Goal: Information Seeking & Learning: Learn about a topic

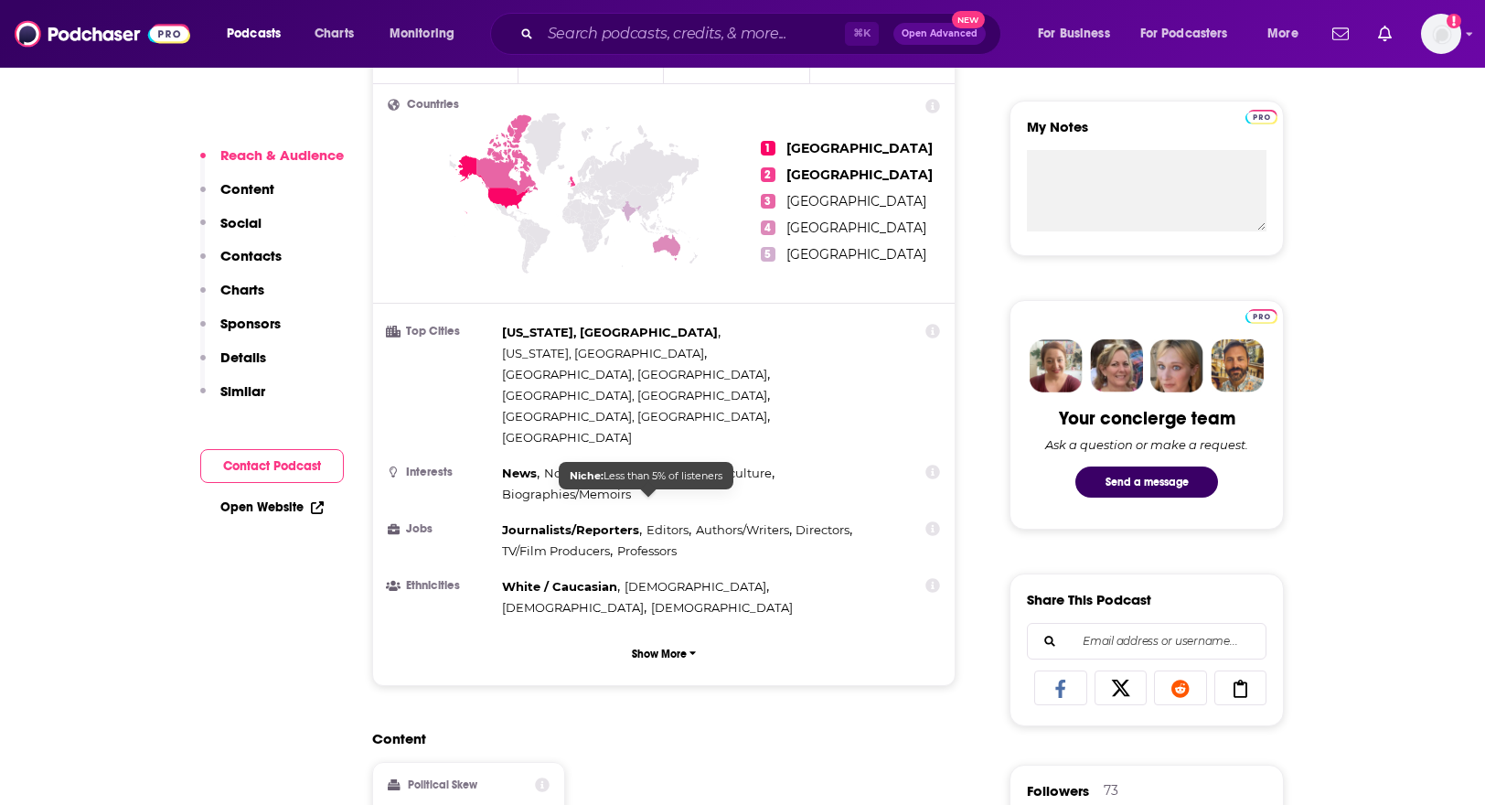
scroll to position [1148, 0]
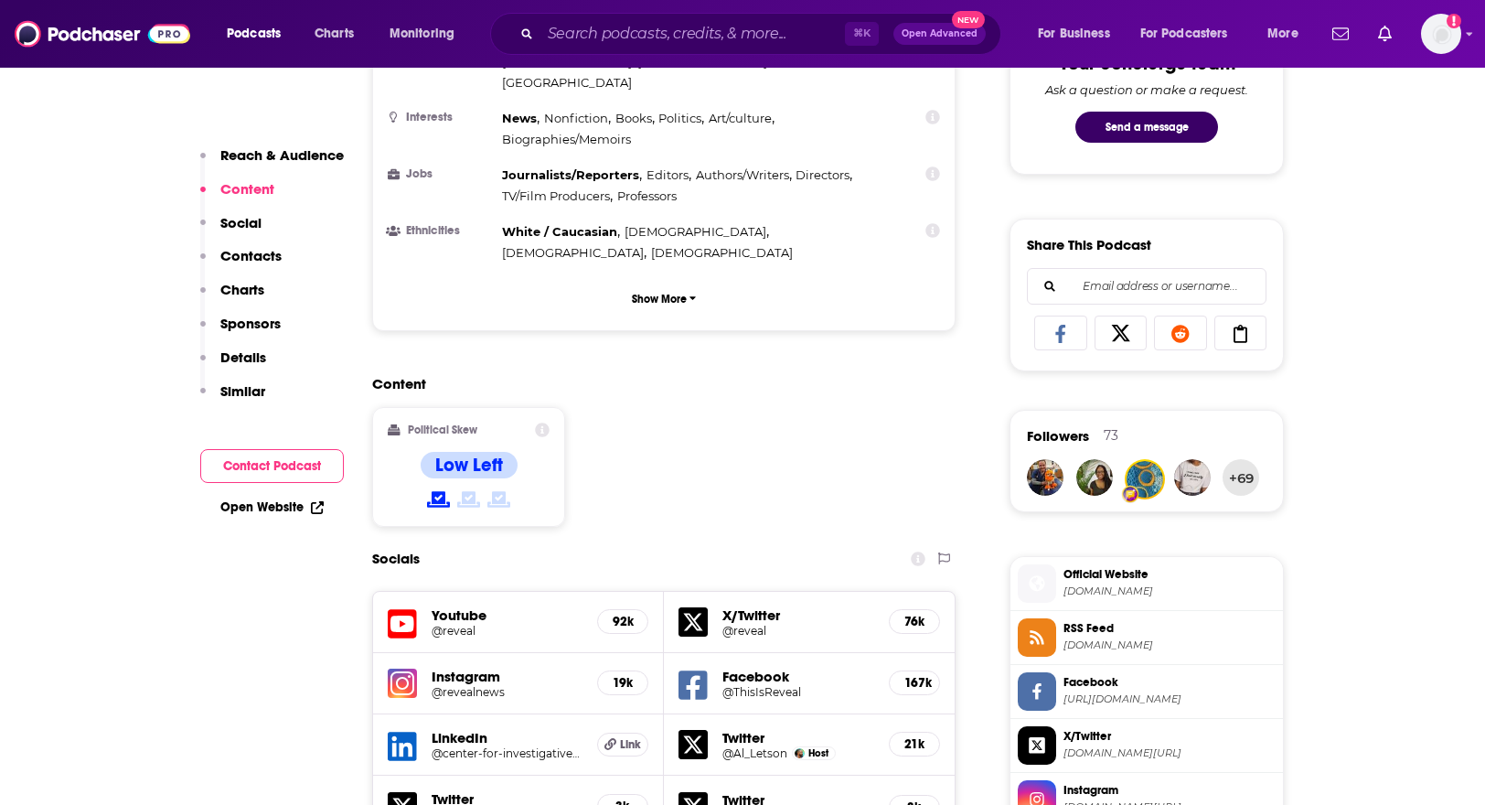
click at [244, 284] on p "Charts" at bounding box center [242, 289] width 44 height 17
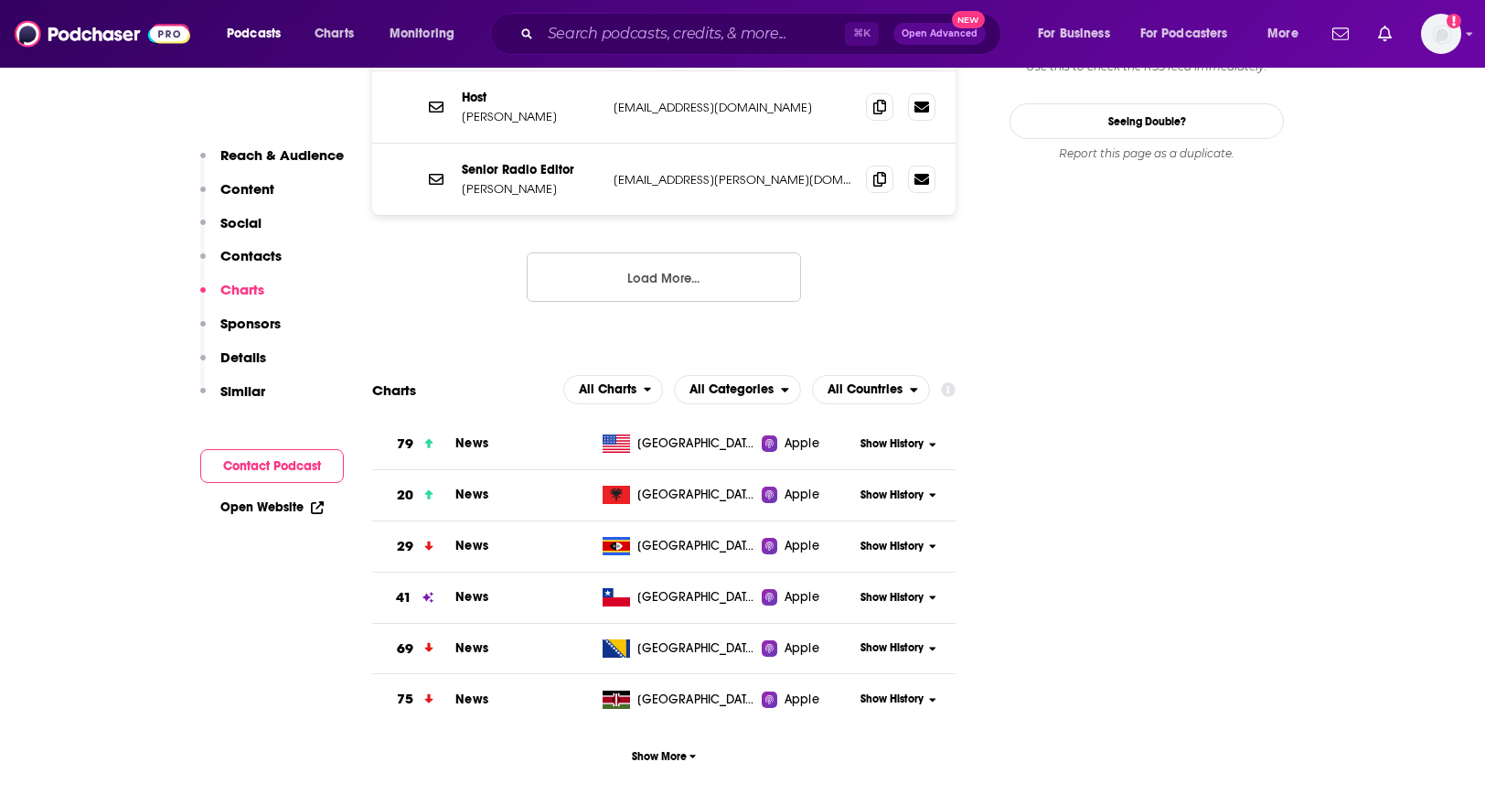
scroll to position [2242, 0]
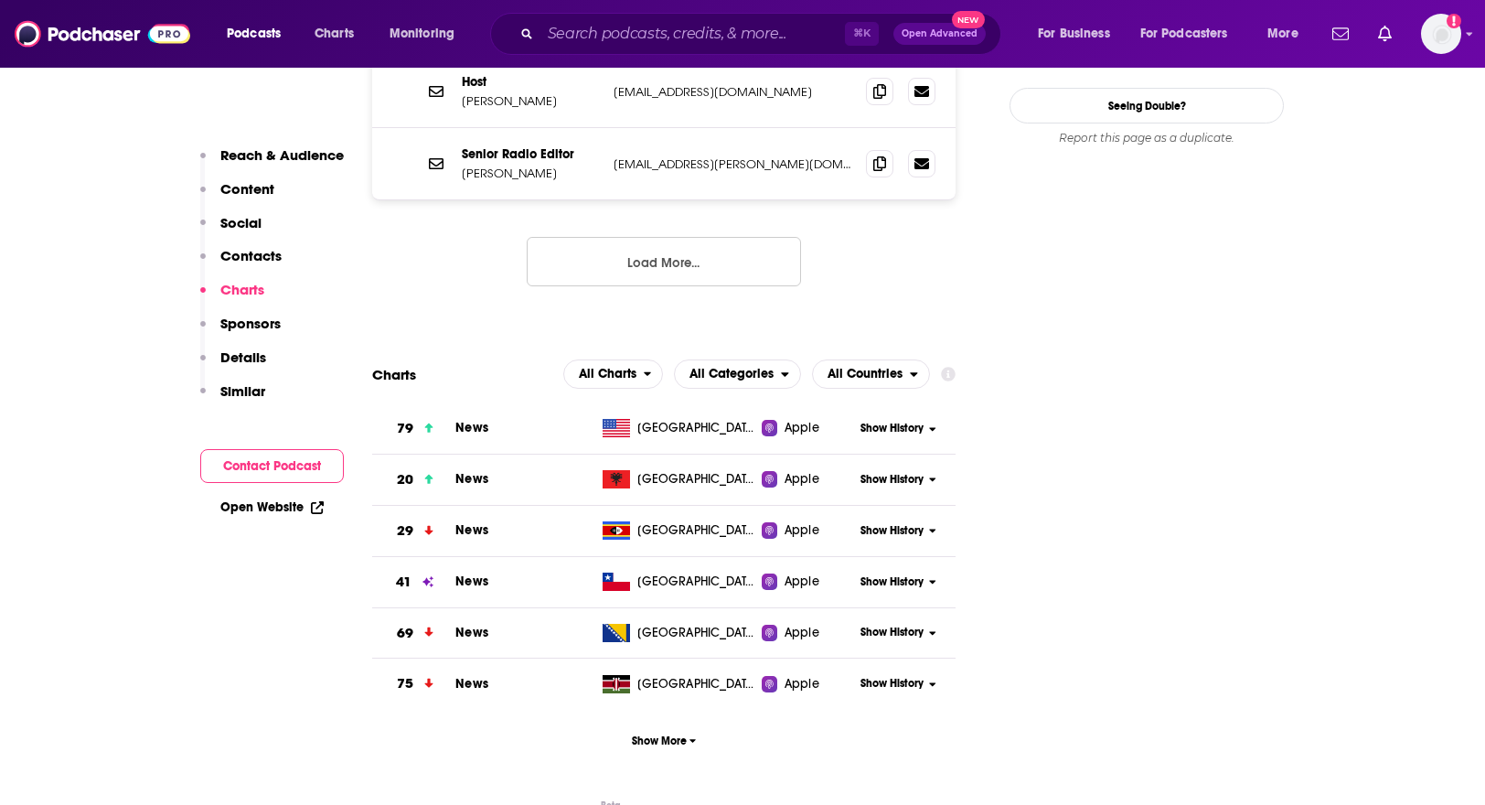
click at [903, 421] on span "Show History" at bounding box center [892, 429] width 63 height 16
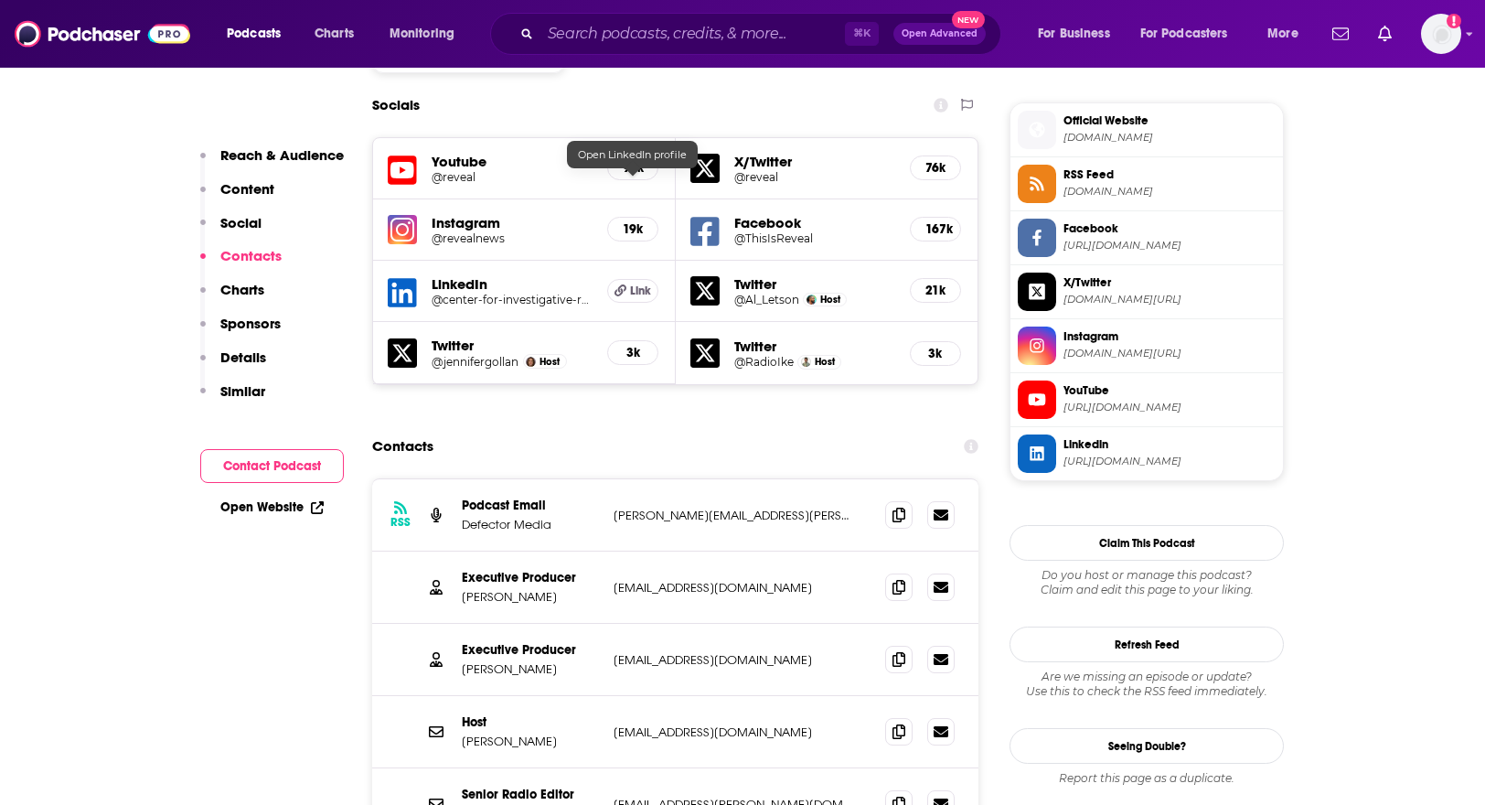
scroll to position [1590, 0]
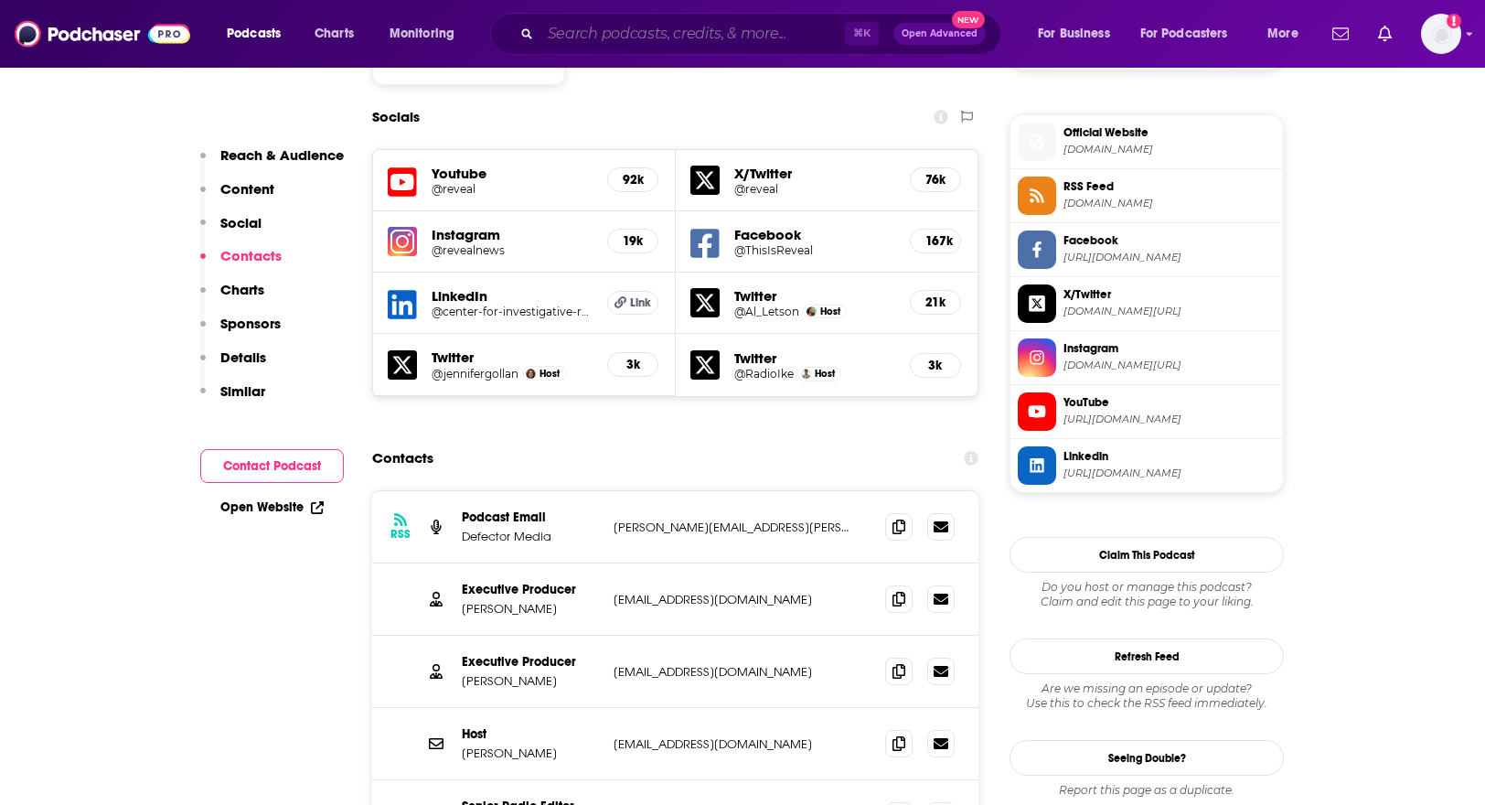
click at [652, 41] on input "Search podcasts, credits, & more..." at bounding box center [693, 33] width 305 height 29
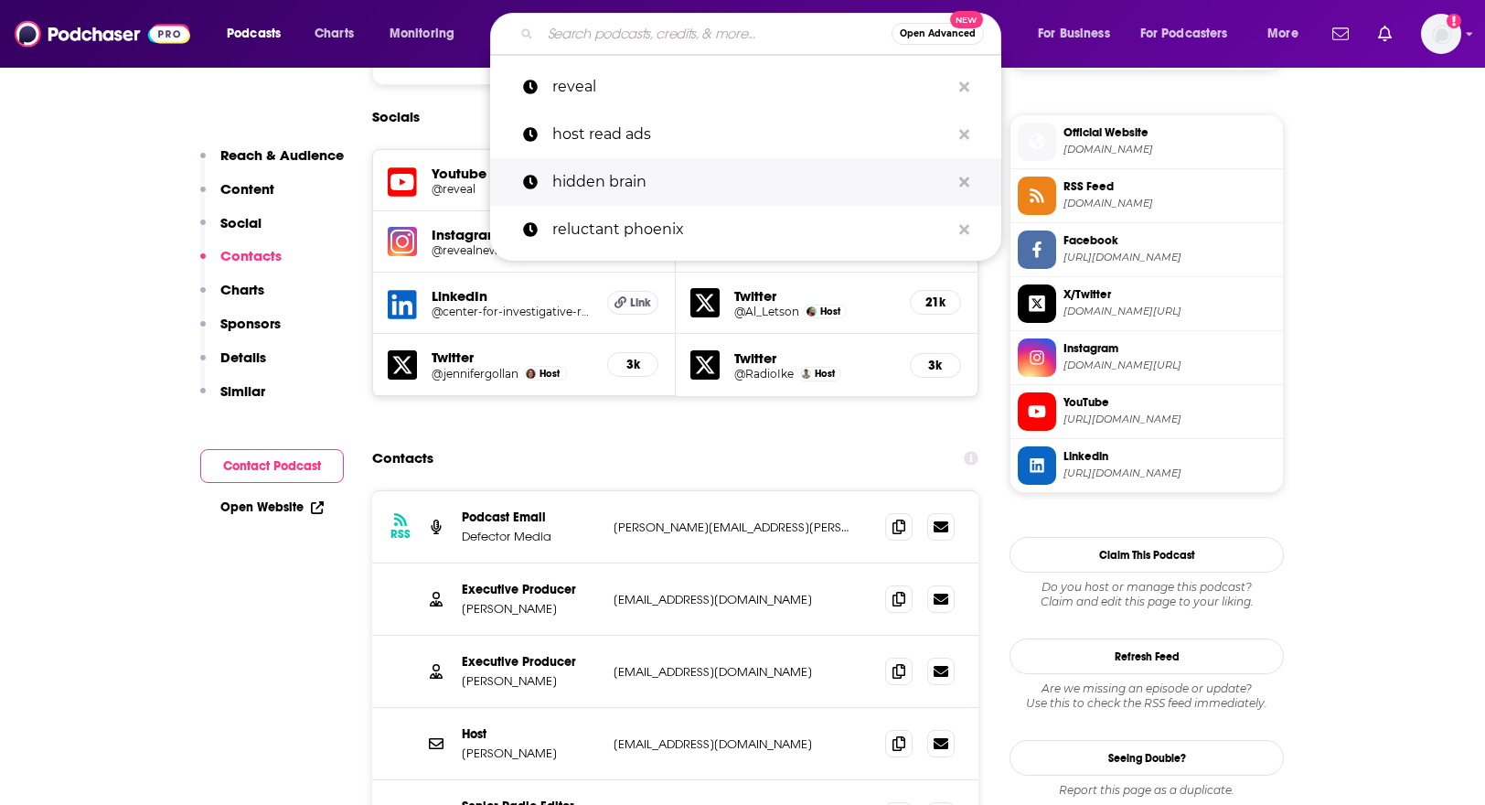
click at [622, 182] on p "hidden brain" at bounding box center [751, 182] width 398 height 48
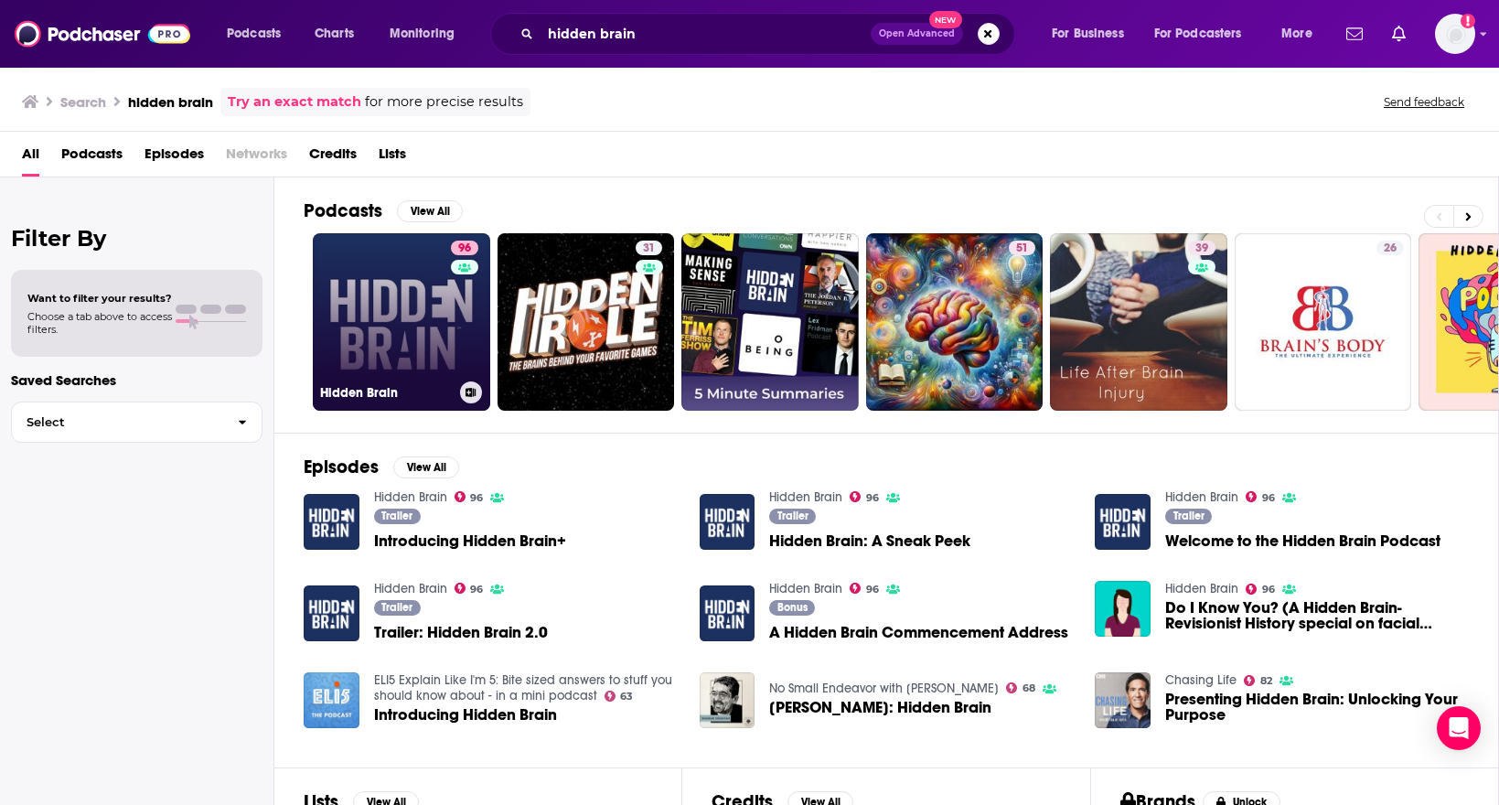
click at [426, 338] on link "96 Hidden Brain" at bounding box center [401, 321] width 177 height 177
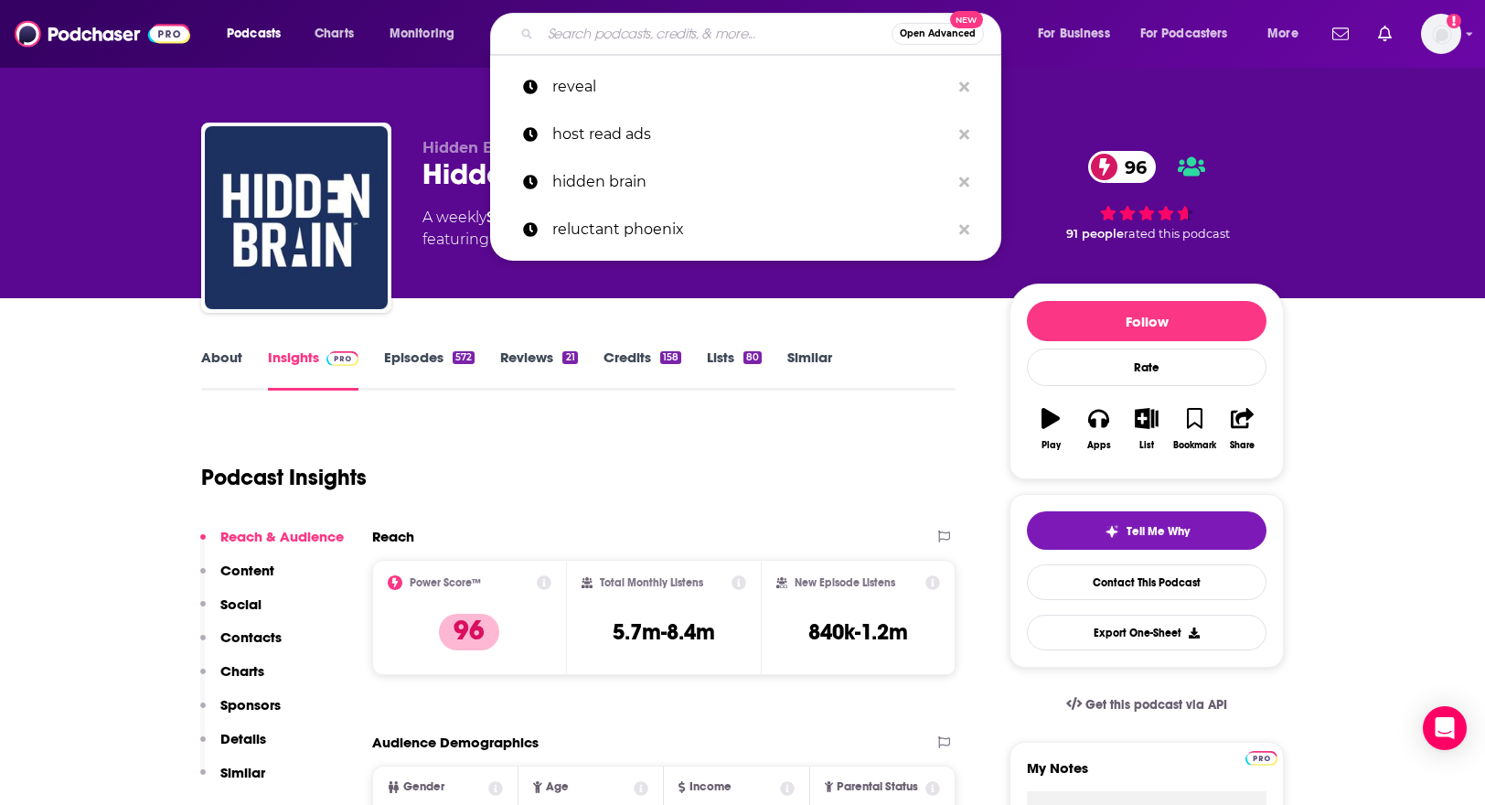
click at [751, 42] on input "Search podcasts, credits, & more..." at bounding box center [716, 33] width 351 height 29
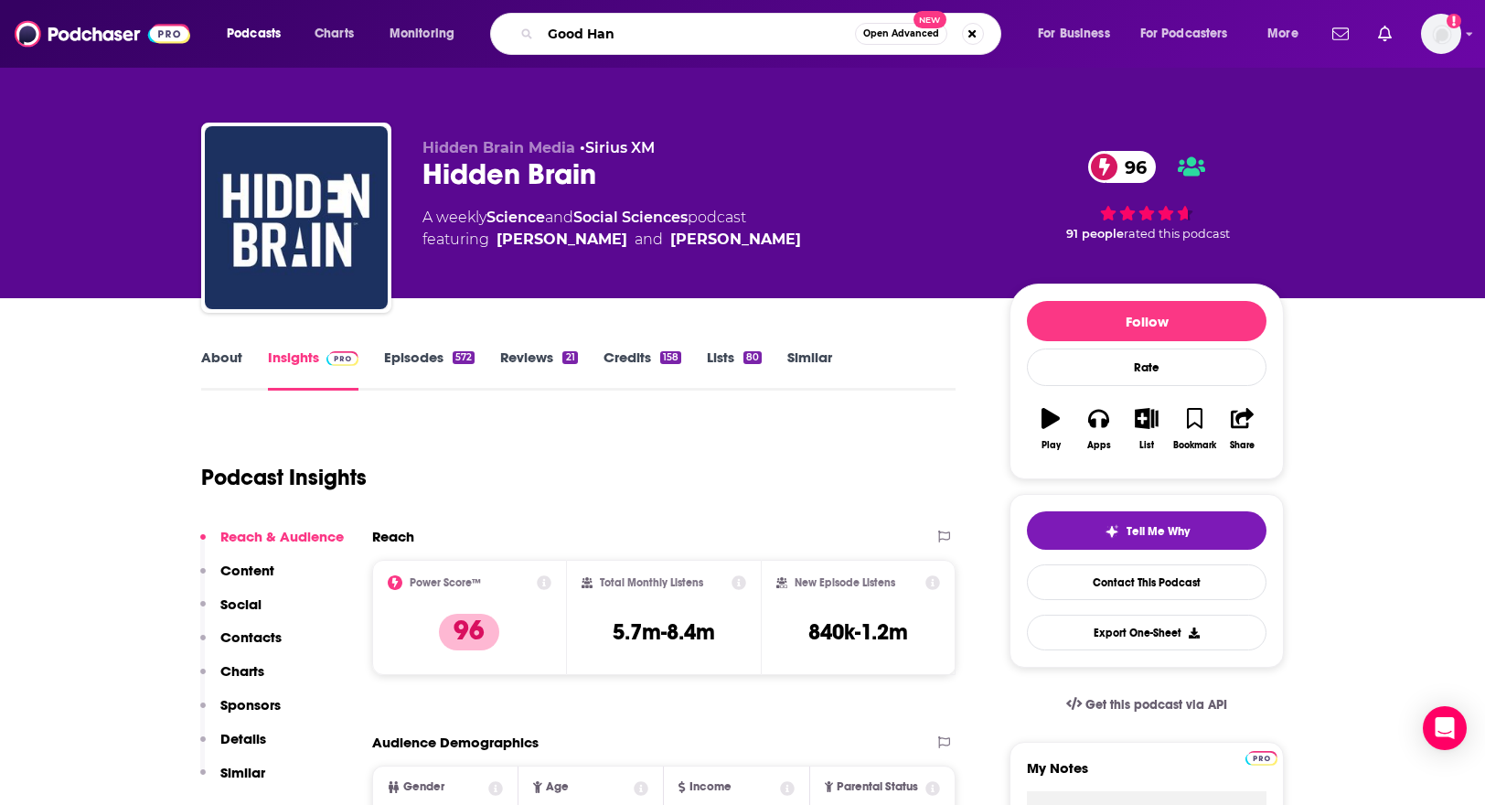
type input "Good Hang"
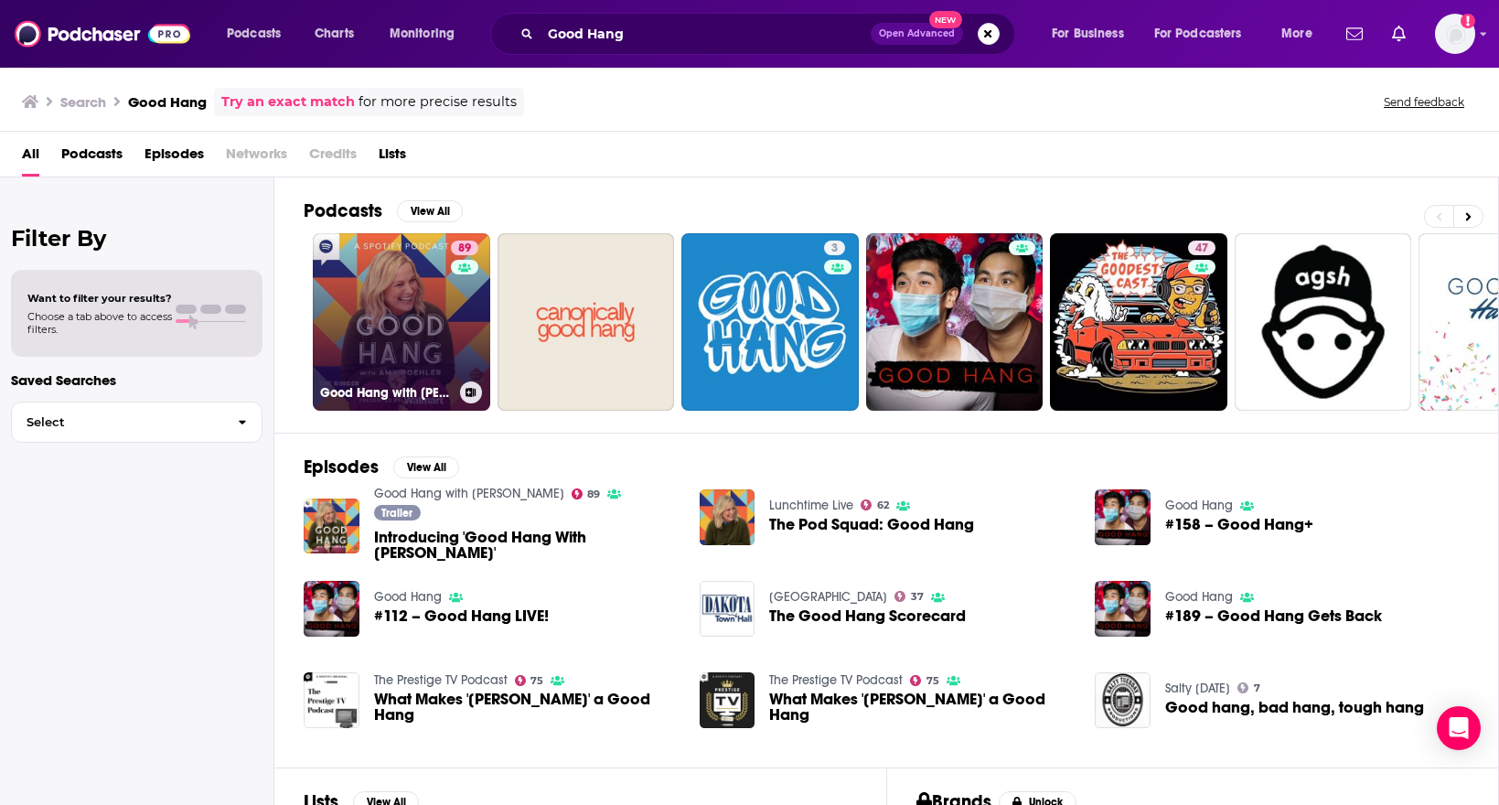
click at [417, 319] on link "89 Good Hang with [PERSON_NAME]" at bounding box center [401, 321] width 177 height 177
